Goal: Task Accomplishment & Management: Use online tool/utility

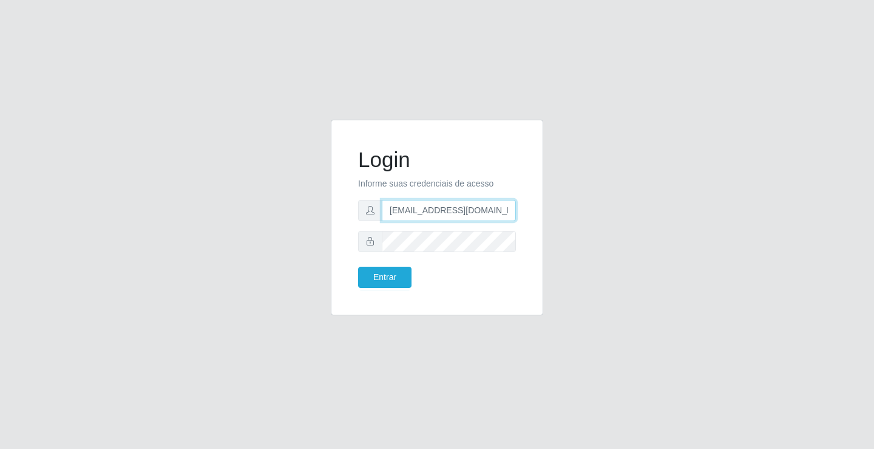
click at [510, 211] on input "[EMAIL_ADDRESS][DOMAIN_NAME]" at bounding box center [449, 210] width 134 height 21
type input "a"
type input "[EMAIL_ADDRESS][DOMAIN_NAME]"
click at [358, 267] on button "Entrar" at bounding box center [384, 277] width 53 height 21
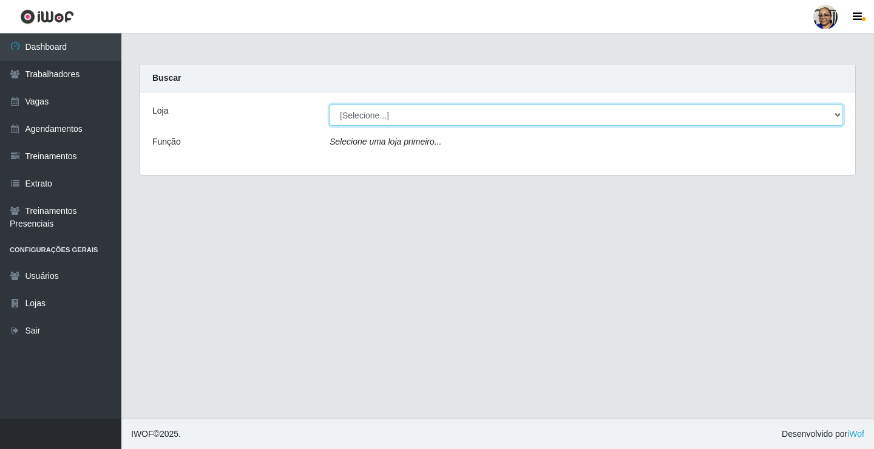
click at [837, 115] on select "[Selecione...] Mercadinho [GEOGRAPHIC_DATA]" at bounding box center [587, 114] width 514 height 21
select select "345"
click at [330, 104] on select "[Selecione...] Mercadinho [GEOGRAPHIC_DATA]" at bounding box center [587, 114] width 514 height 21
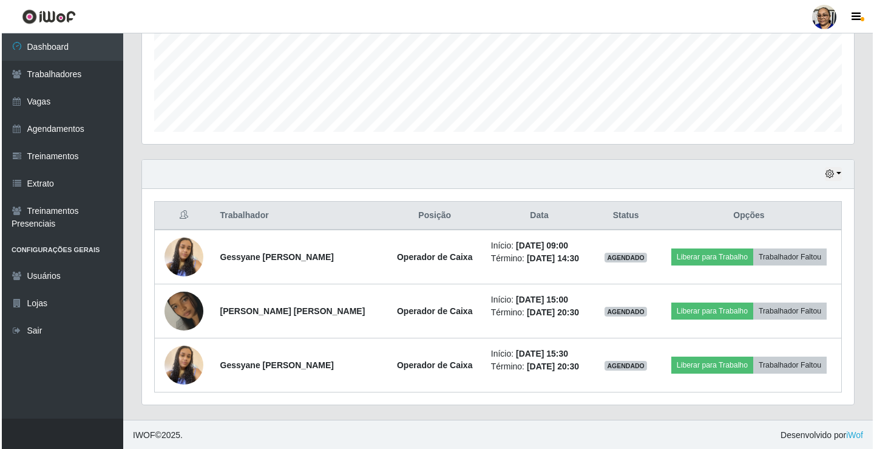
scroll to position [304, 0]
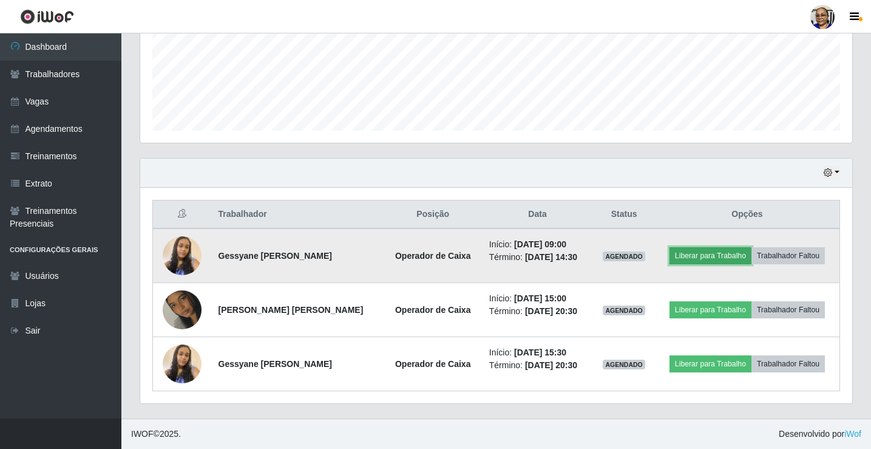
click at [719, 253] on button "Liberar para Trabalho" at bounding box center [711, 255] width 82 height 17
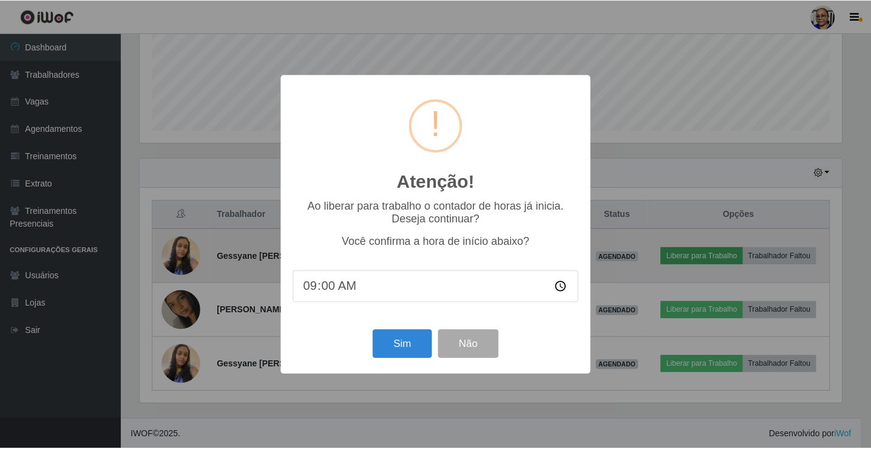
scroll to position [252, 705]
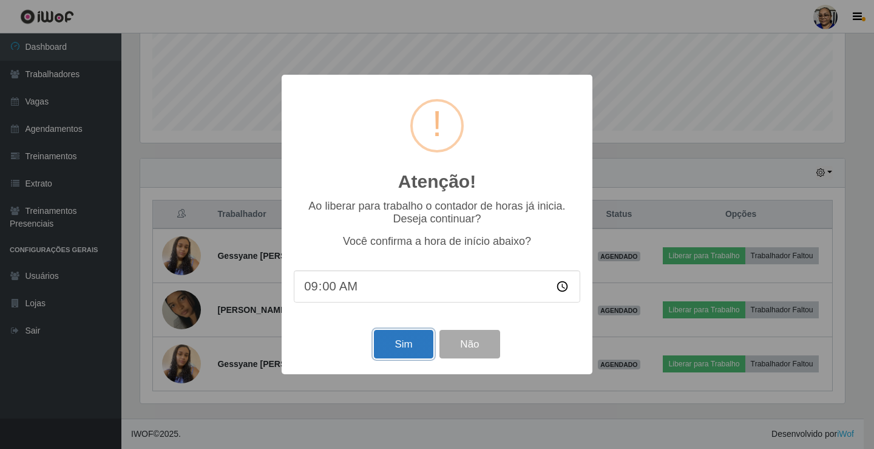
click at [405, 350] on button "Sim" at bounding box center [403, 344] width 59 height 29
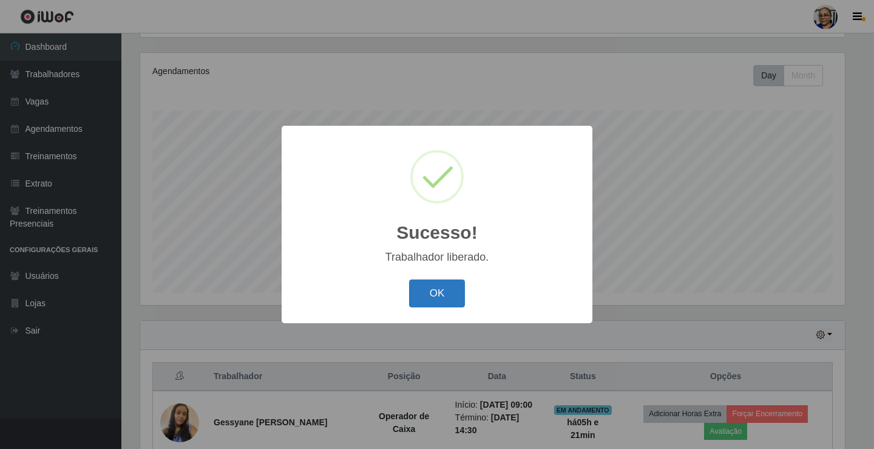
click at [428, 293] on button "OK" at bounding box center [437, 293] width 56 height 29
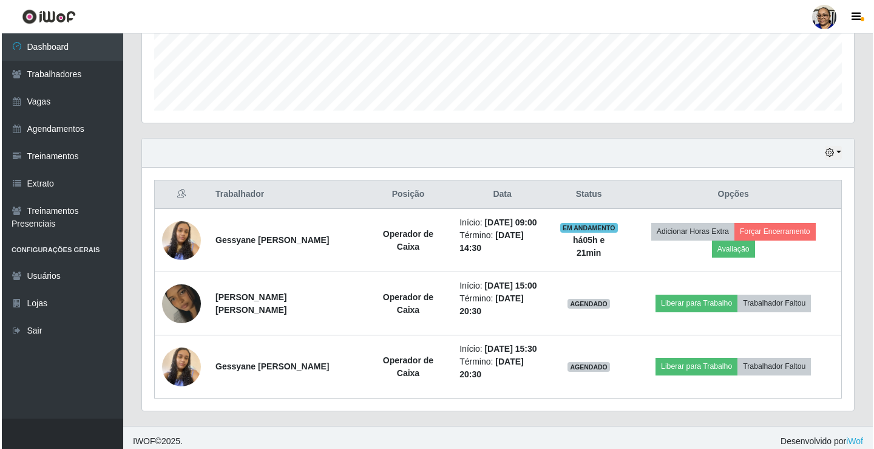
scroll to position [331, 0]
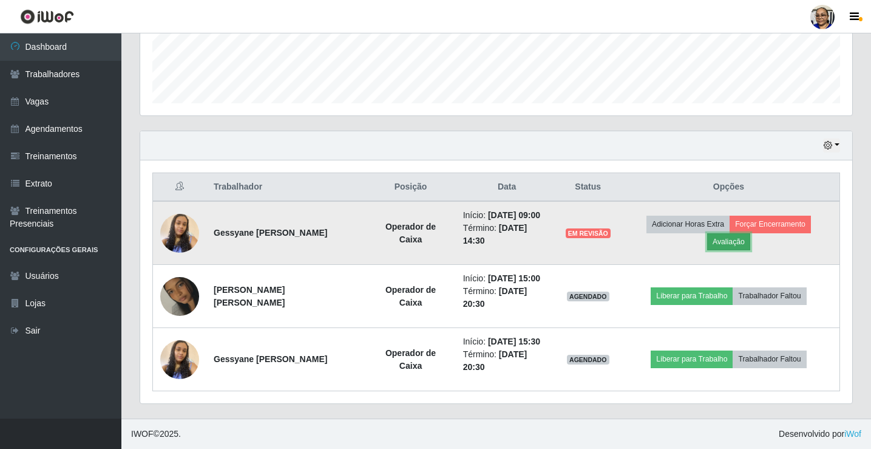
click at [739, 247] on button "Avaliação" at bounding box center [728, 241] width 43 height 17
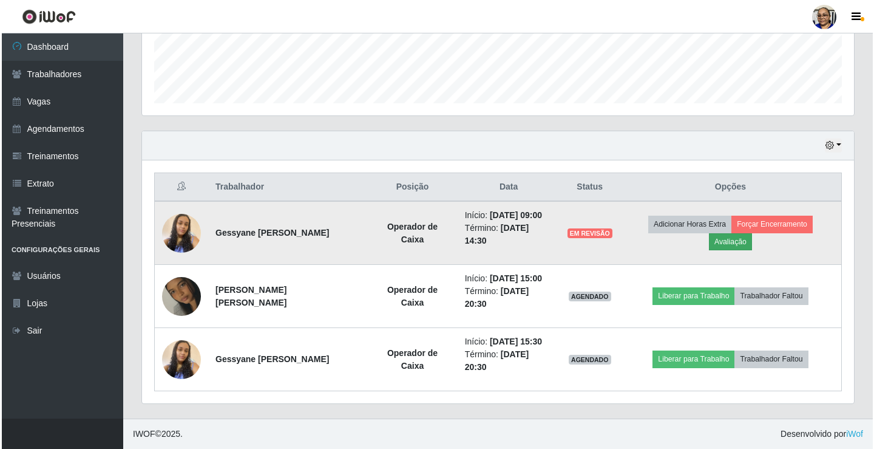
scroll to position [252, 705]
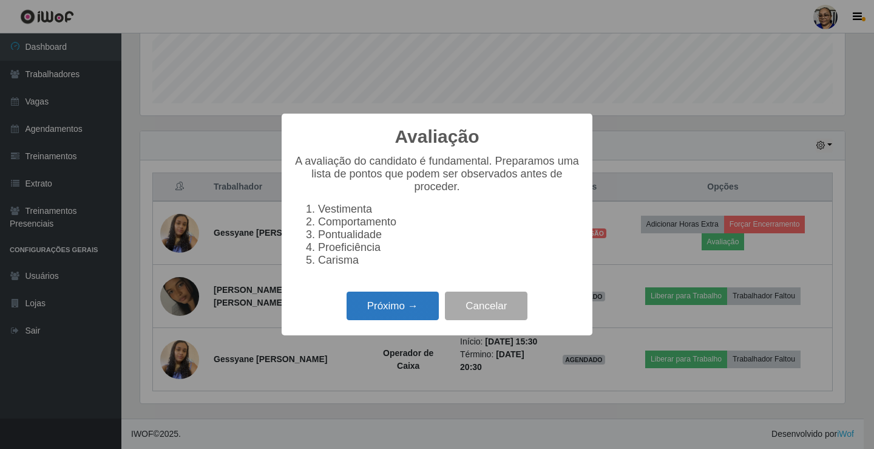
click at [410, 309] on button "Próximo →" at bounding box center [393, 305] width 92 height 29
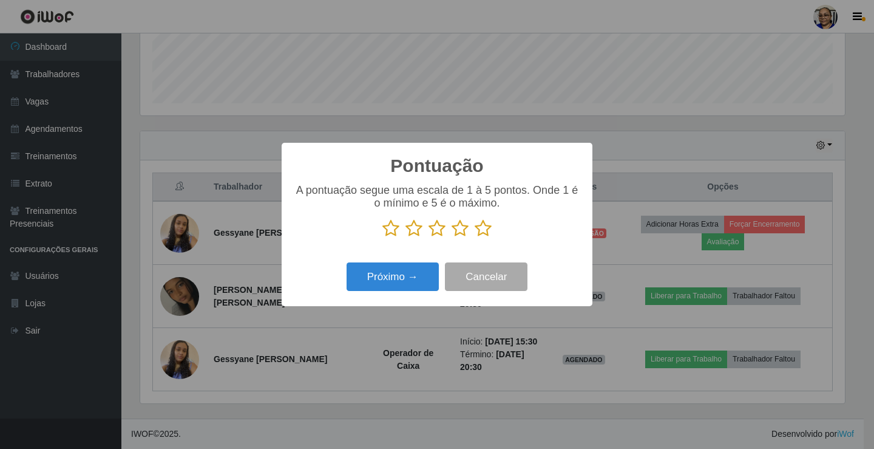
scroll to position [607019, 606566]
click at [488, 231] on icon at bounding box center [483, 228] width 17 height 18
click at [475, 237] on input "radio" at bounding box center [475, 237] width 0 height 0
click at [412, 281] on button "Próximo →" at bounding box center [393, 276] width 92 height 29
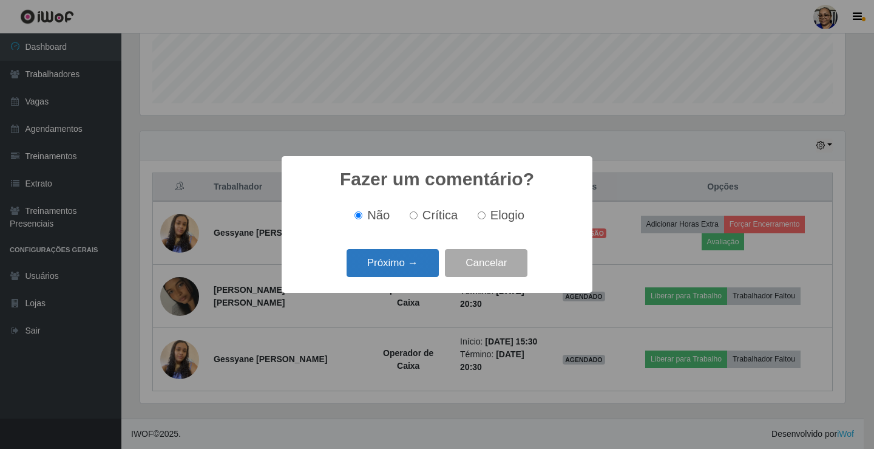
click at [411, 266] on button "Próximo →" at bounding box center [393, 263] width 92 height 29
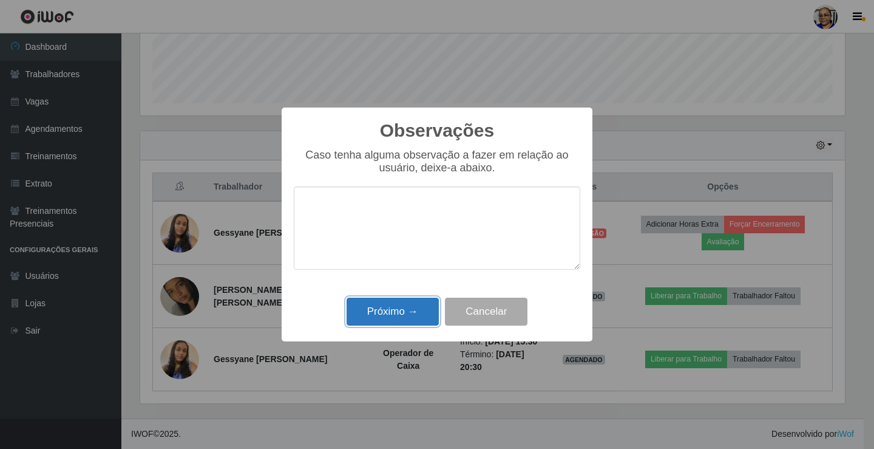
click at [418, 308] on button "Próximo →" at bounding box center [393, 312] width 92 height 29
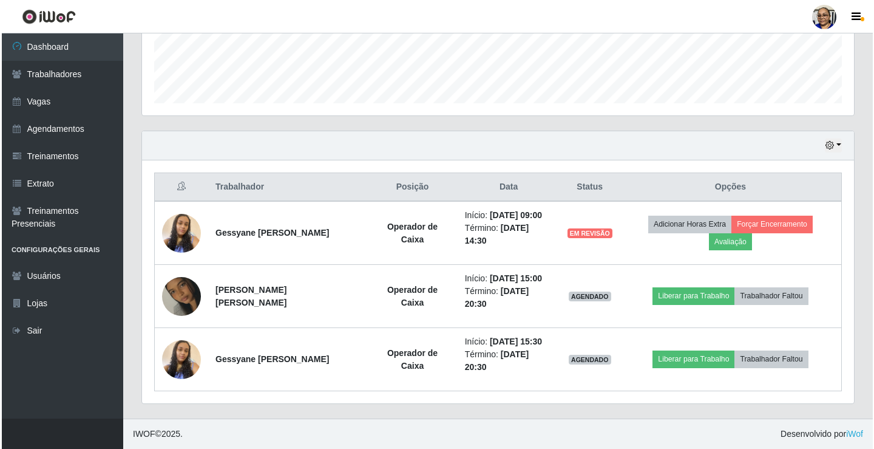
scroll to position [304, 0]
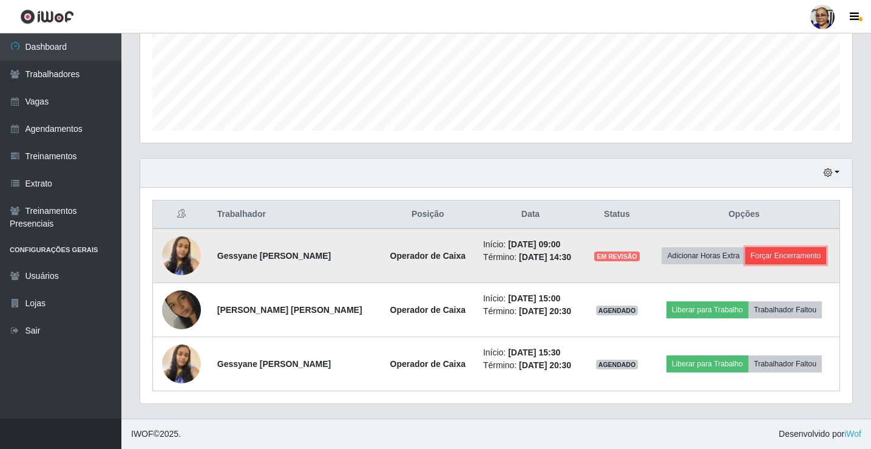
click at [791, 256] on button "Forçar Encerramento" at bounding box center [786, 255] width 81 height 17
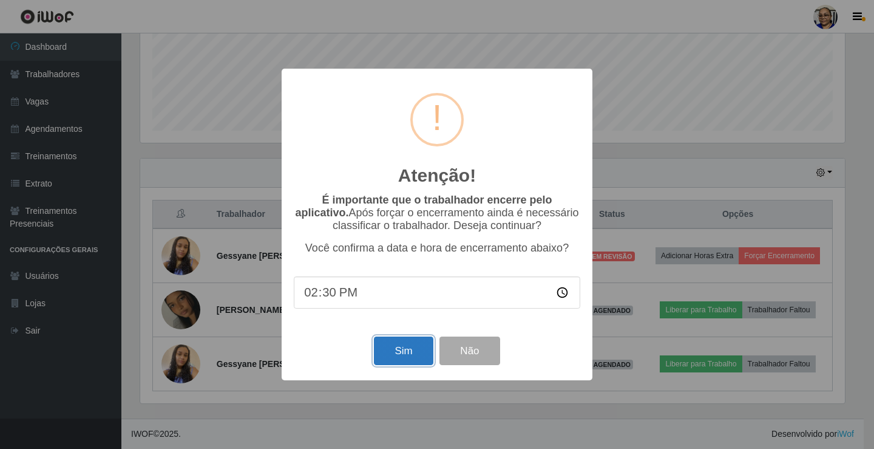
click at [407, 352] on button "Sim" at bounding box center [403, 350] width 59 height 29
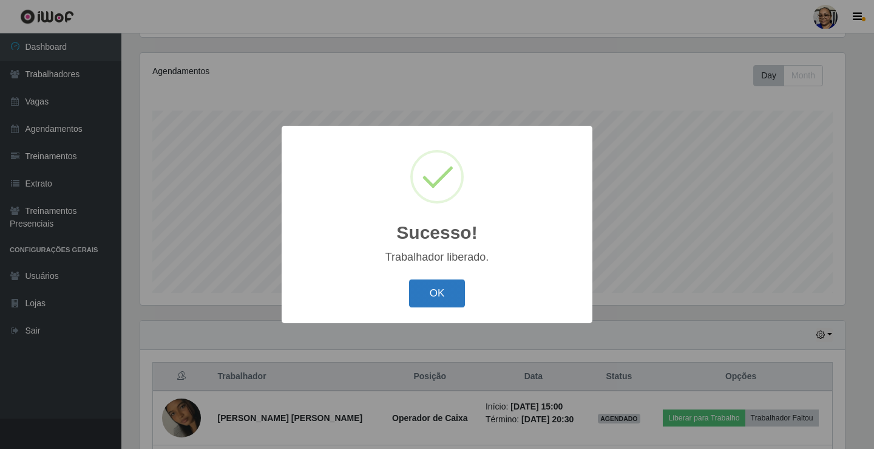
click at [440, 295] on button "OK" at bounding box center [437, 293] width 56 height 29
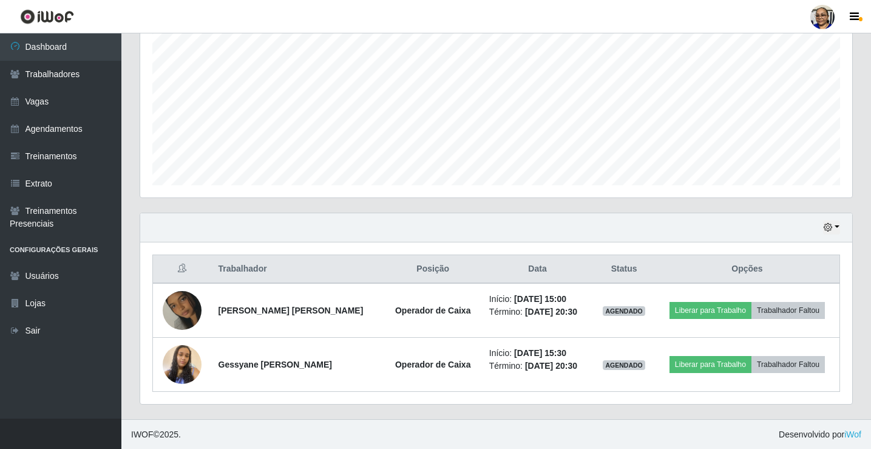
scroll to position [250, 0]
